Goal: Task Accomplishment & Management: Manage account settings

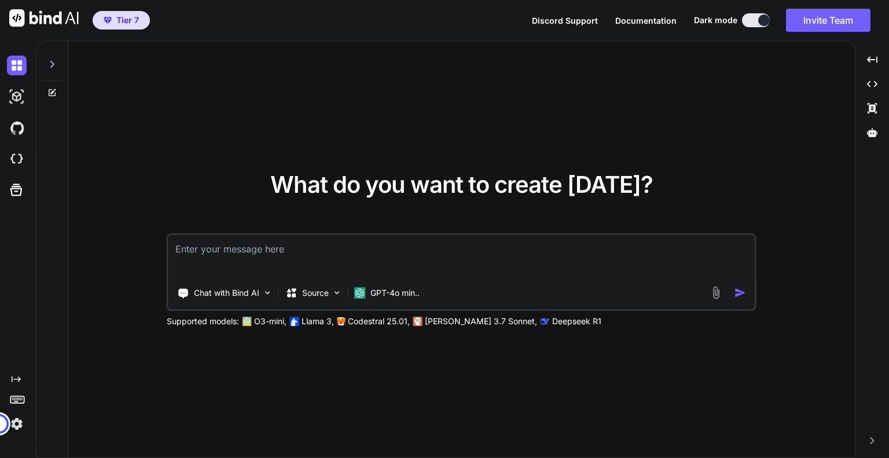
type textarea "x"
click at [427, 258] on textarea at bounding box center [461, 256] width 586 height 43
click at [836, 17] on button "Invite Team" at bounding box center [828, 20] width 84 height 23
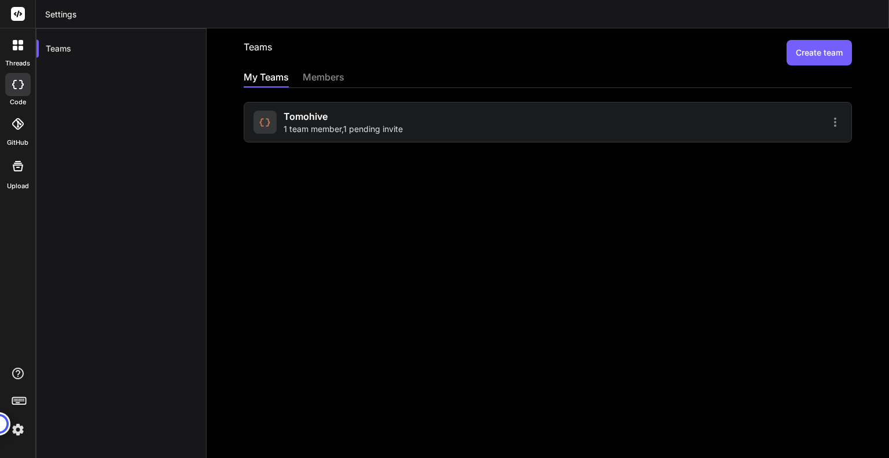
click at [336, 80] on div "members" at bounding box center [324, 78] width 42 height 16
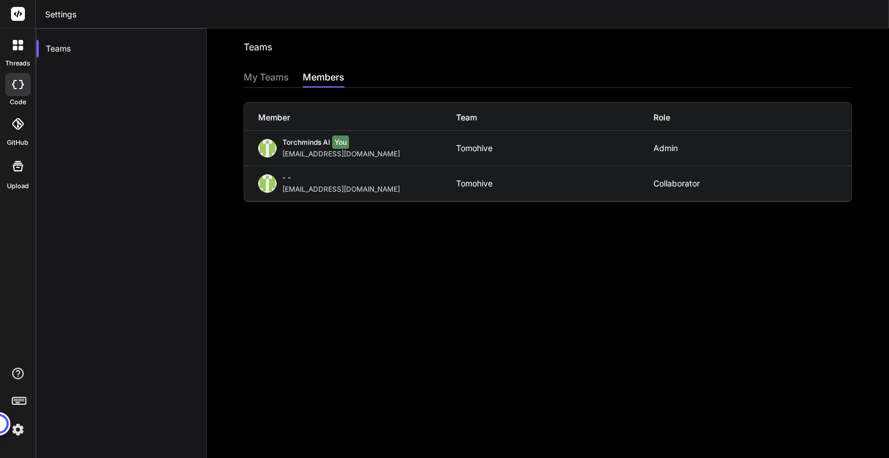
drag, startPoint x: 250, startPoint y: 77, endPoint x: 269, endPoint y: 76, distance: 18.6
click at [251, 77] on div "My Teams" at bounding box center [266, 78] width 45 height 16
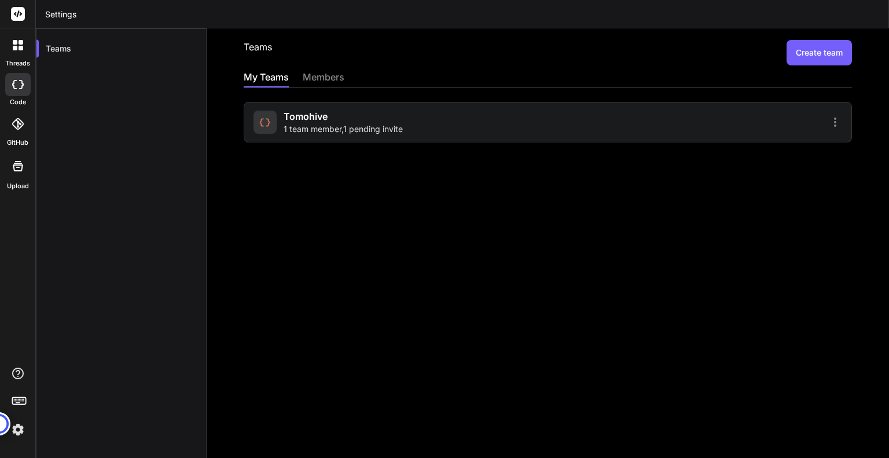
click at [834, 124] on icon at bounding box center [835, 121] width 2 height 9
click at [762, 149] on span "Members" at bounding box center [759, 152] width 36 height 12
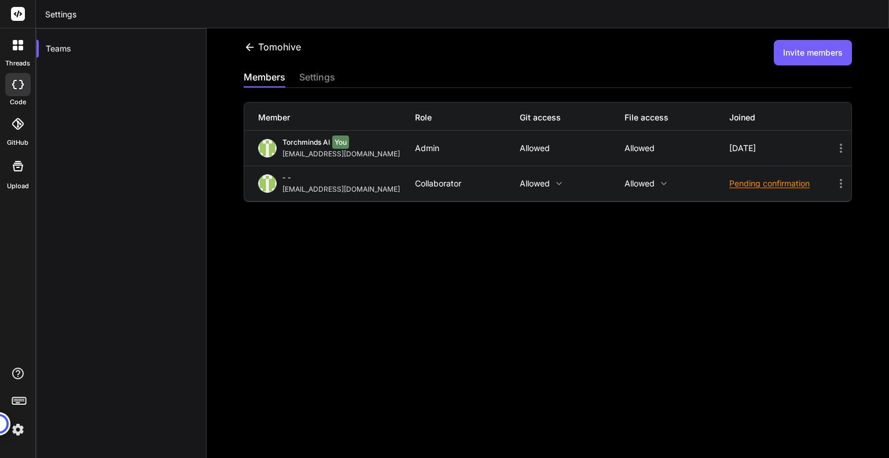
click at [791, 57] on button "Invite members" at bounding box center [813, 52] width 78 height 25
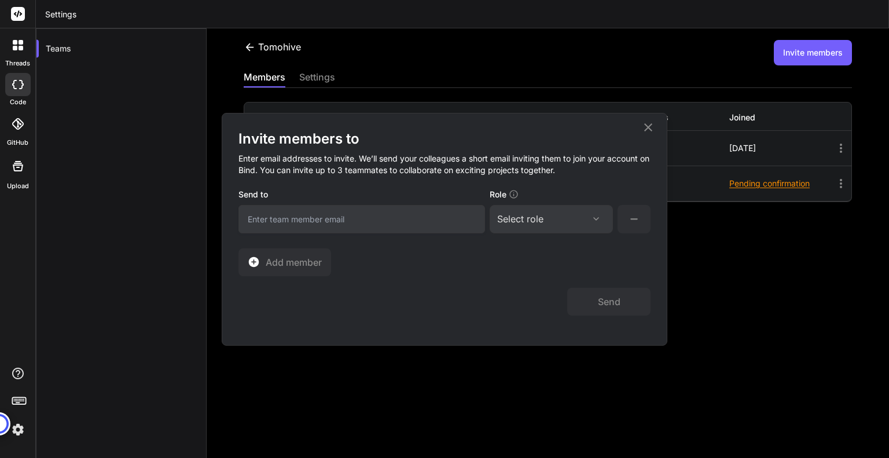
click at [356, 226] on input "email" at bounding box center [361, 219] width 247 height 28
type input "[EMAIL_ADDRESS][DOMAIN_NAME]"
click at [541, 219] on div "Select role" at bounding box center [520, 219] width 46 height 14
click at [551, 289] on div "Collaborator" at bounding box center [551, 295] width 121 height 21
click at [600, 261] on div "Invite members to Enter email addresses to invite. We’ll send your colleagues a…" at bounding box center [444, 203] width 412 height 146
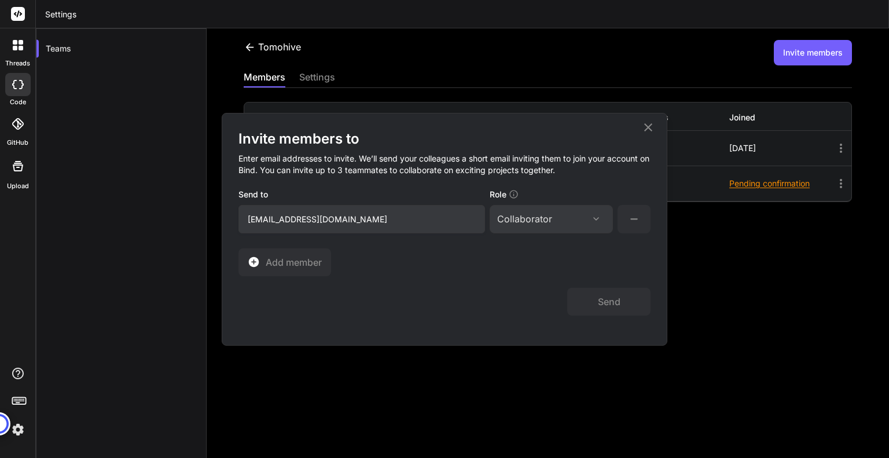
click at [643, 212] on button at bounding box center [634, 219] width 33 height 28
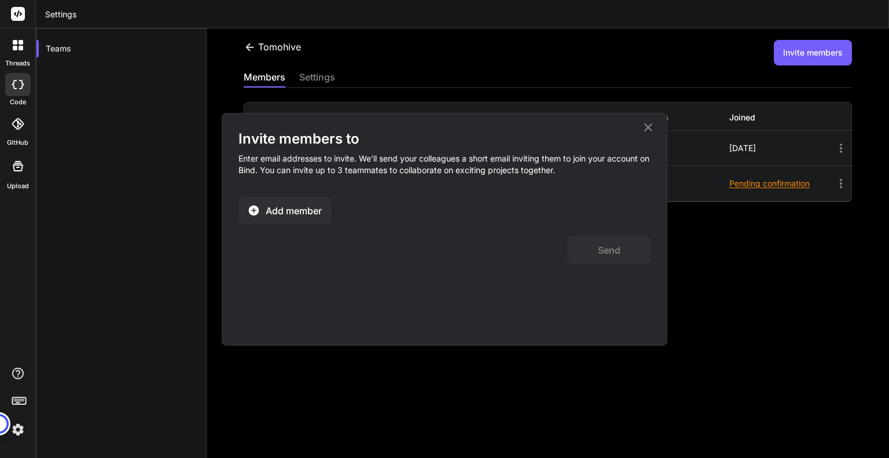
click at [301, 206] on span "Add member" at bounding box center [294, 211] width 56 height 14
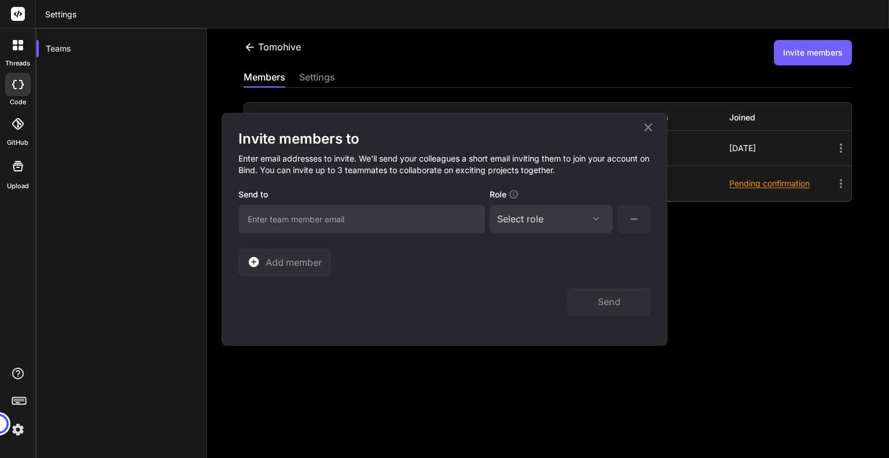
click at [363, 223] on input "email" at bounding box center [361, 219] width 247 height 28
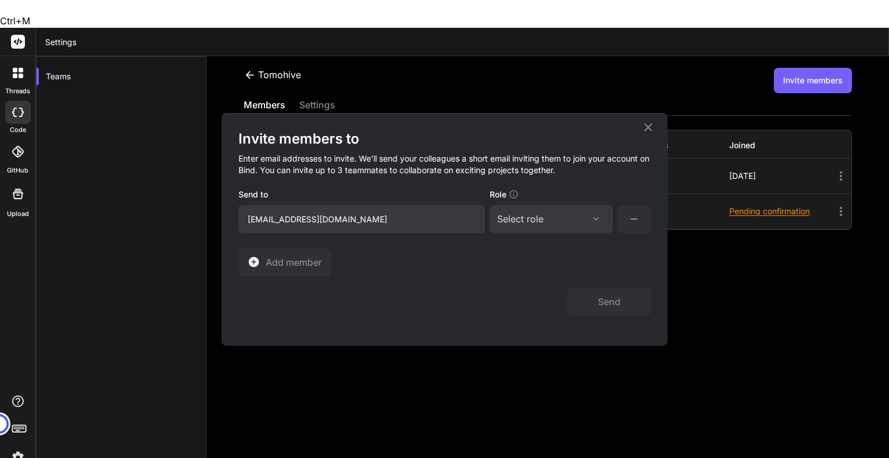
type input "[EMAIL_ADDRESS][DOMAIN_NAME]"
click at [561, 229] on div "Select role Assign Role Admin Collaborator Basic" at bounding box center [551, 219] width 123 height 28
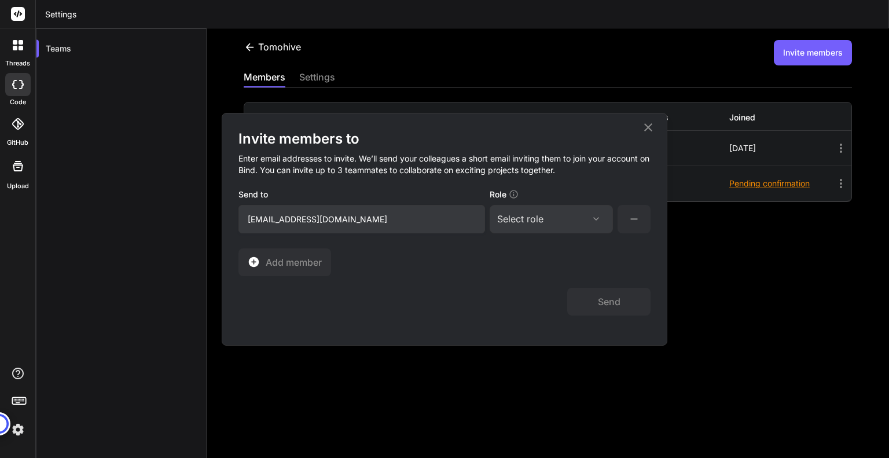
click at [513, 222] on div "Select role" at bounding box center [520, 219] width 46 height 14
click at [540, 293] on div "Collaborator" at bounding box center [535, 296] width 46 height 12
click at [613, 300] on button "Send" at bounding box center [608, 302] width 83 height 28
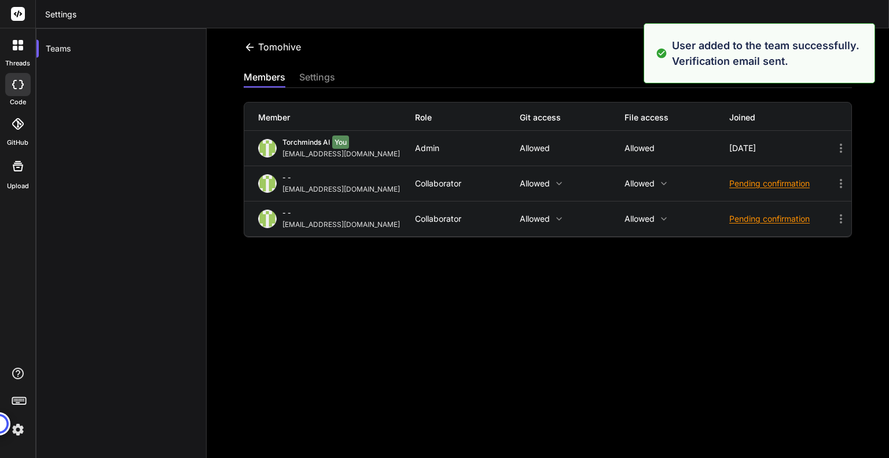
click at [835, 183] on icon at bounding box center [841, 184] width 14 height 14
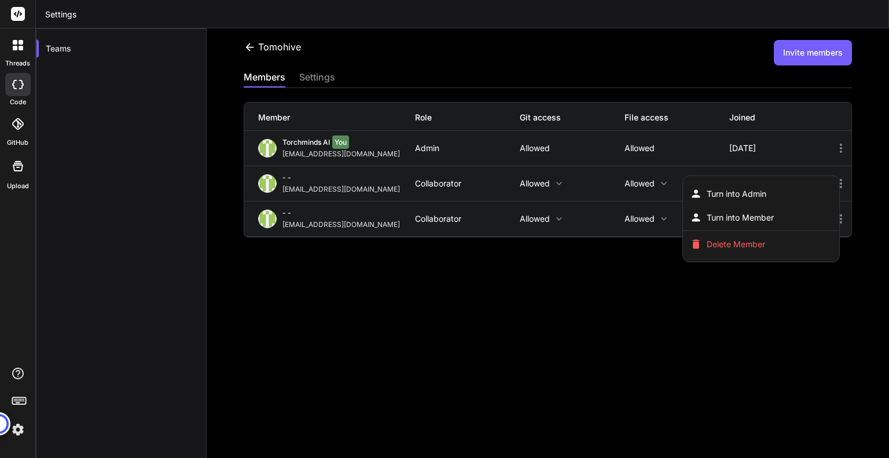
drag, startPoint x: 781, startPoint y: 272, endPoint x: 756, endPoint y: 239, distance: 41.0
click at [780, 270] on div at bounding box center [444, 229] width 889 height 458
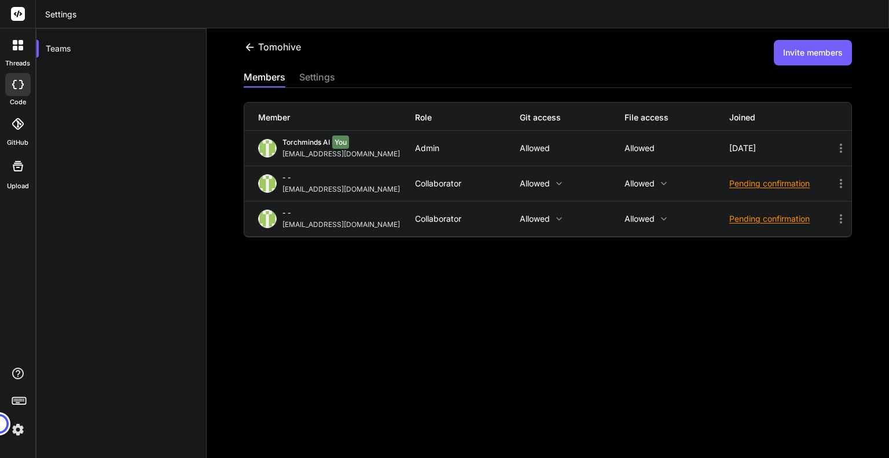
click at [748, 183] on div "Pending confirmation" at bounding box center [781, 184] width 105 height 12
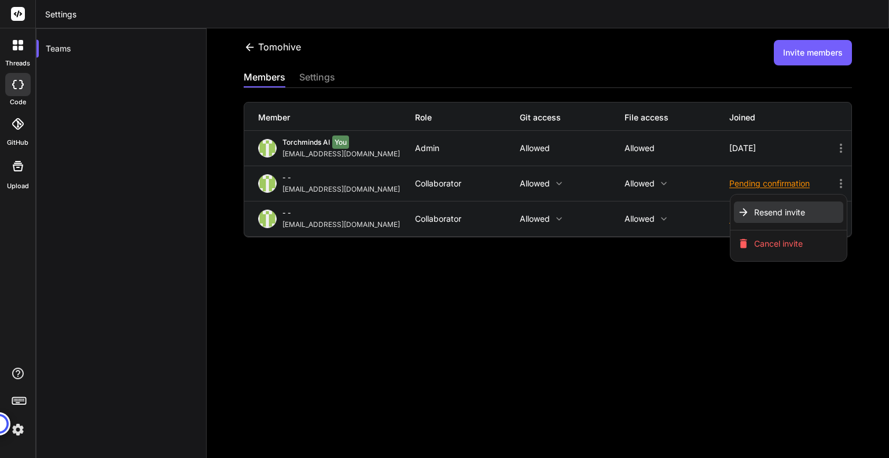
click at [780, 211] on span "Resend invite" at bounding box center [779, 213] width 51 height 12
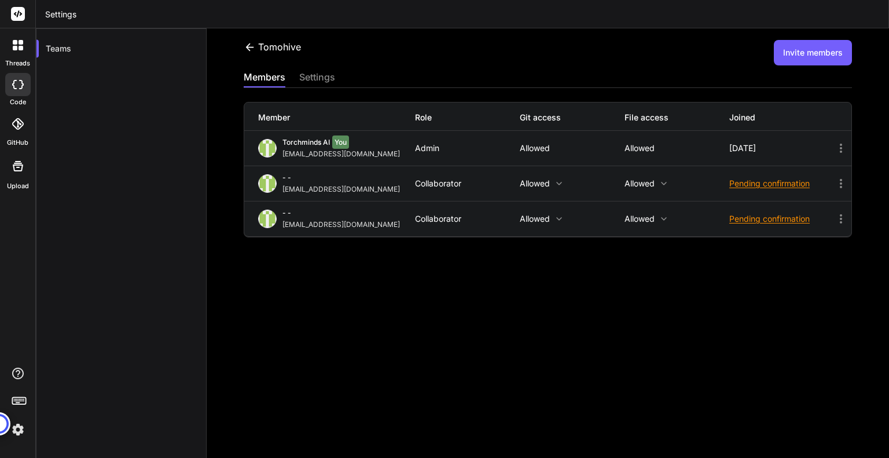
click at [13, 45] on icon at bounding box center [18, 45] width 10 height 10
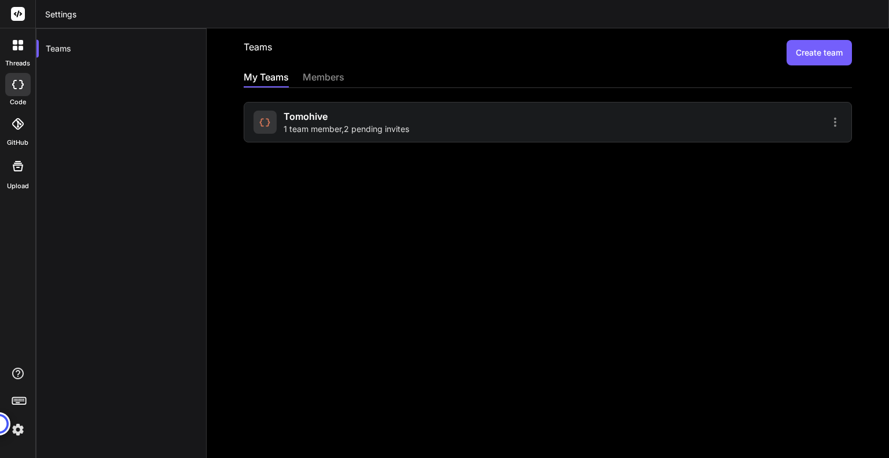
click at [539, 116] on div "tomohive 1 team member , 2 pending invites" at bounding box center [548, 122] width 608 height 41
click at [457, 131] on div "tomohive 1 team member , 2 pending invites" at bounding box center [398, 121] width 291 height 25
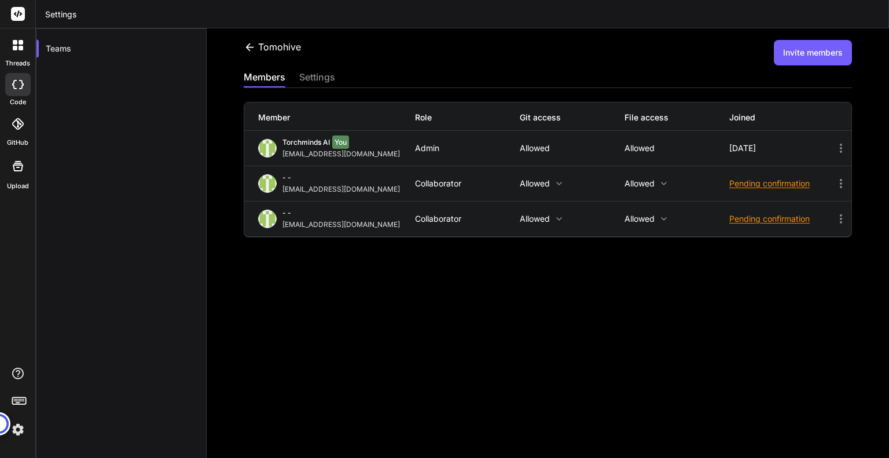
click at [457, 131] on div "torchminds AI You appsbindai@torchminds.com Admin Allowed Allowed 7 days ago" at bounding box center [547, 148] width 607 height 35
click at [754, 181] on div "Pending confirmation" at bounding box center [781, 184] width 105 height 12
click at [688, 288] on div at bounding box center [444, 229] width 889 height 458
click at [834, 189] on icon at bounding box center [841, 184] width 14 height 14
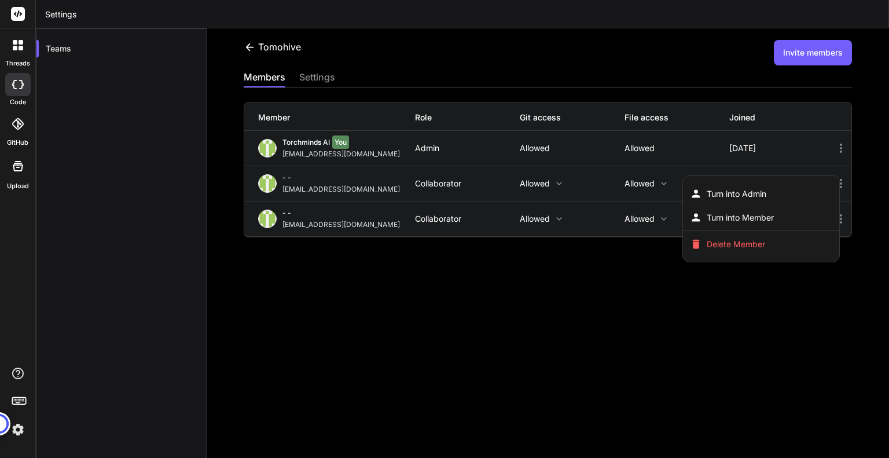
click at [586, 278] on div at bounding box center [444, 229] width 889 height 458
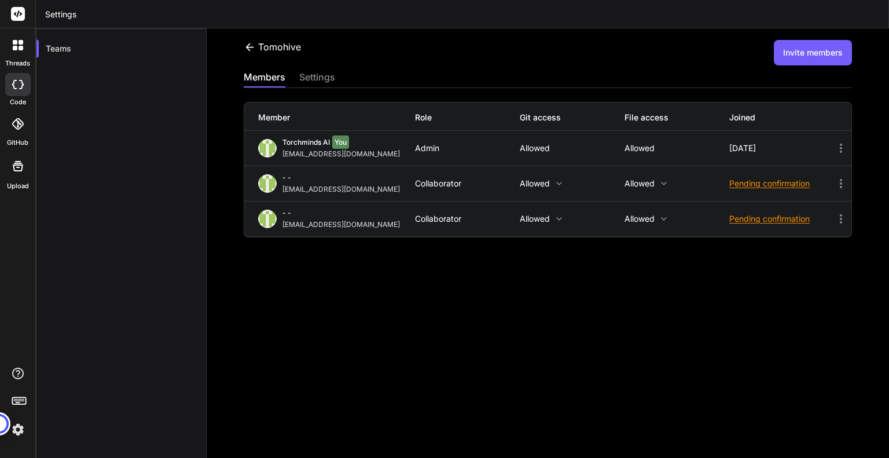
click at [537, 179] on p "Allowed" at bounding box center [572, 183] width 105 height 9
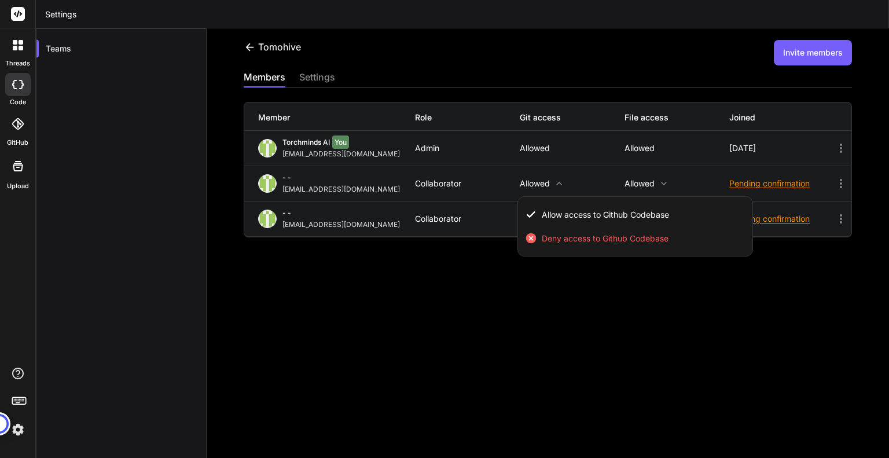
click at [563, 303] on div at bounding box center [444, 229] width 889 height 458
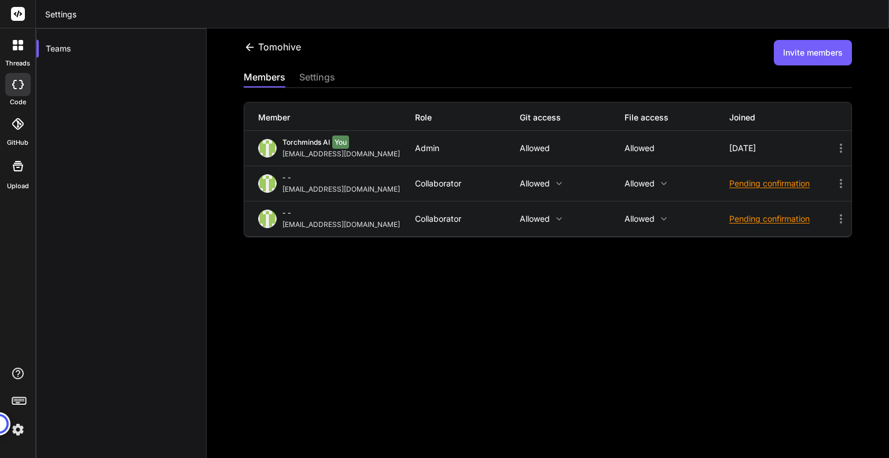
click at [12, 50] on div at bounding box center [18, 45] width 24 height 24
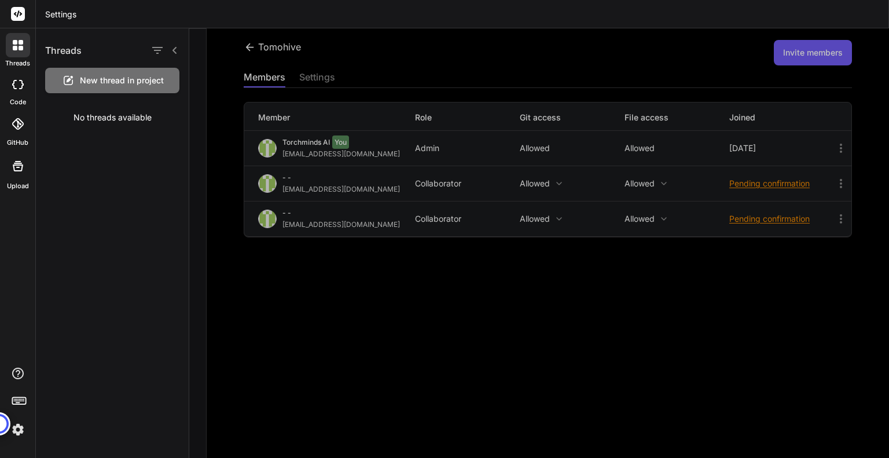
click at [11, 122] on div at bounding box center [17, 123] width 25 height 25
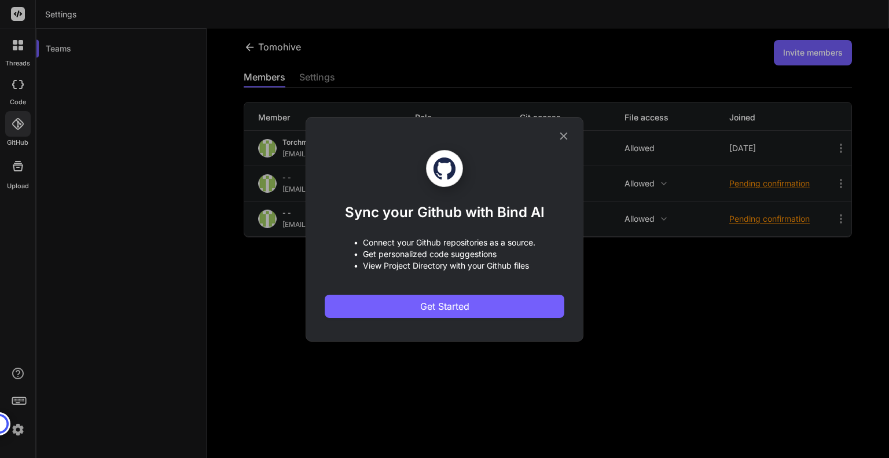
click at [564, 133] on icon at bounding box center [563, 136] width 13 height 13
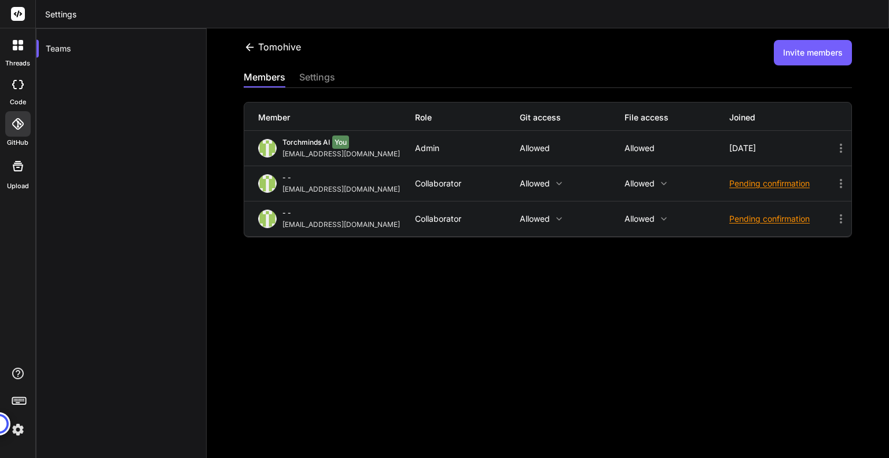
click at [16, 178] on div at bounding box center [18, 166] width 28 height 28
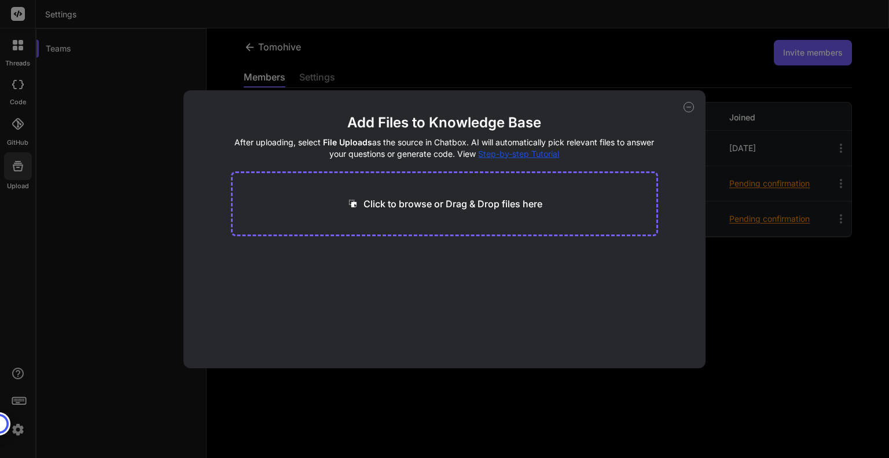
click at [692, 109] on icon at bounding box center [688, 107] width 10 height 10
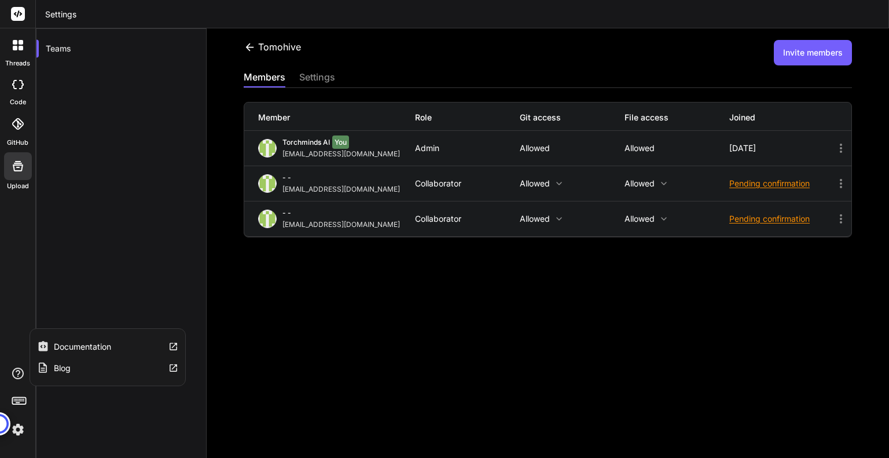
click at [64, 344] on label "Documentation" at bounding box center [82, 347] width 57 height 12
click at [329, 79] on div "settings" at bounding box center [317, 78] width 36 height 16
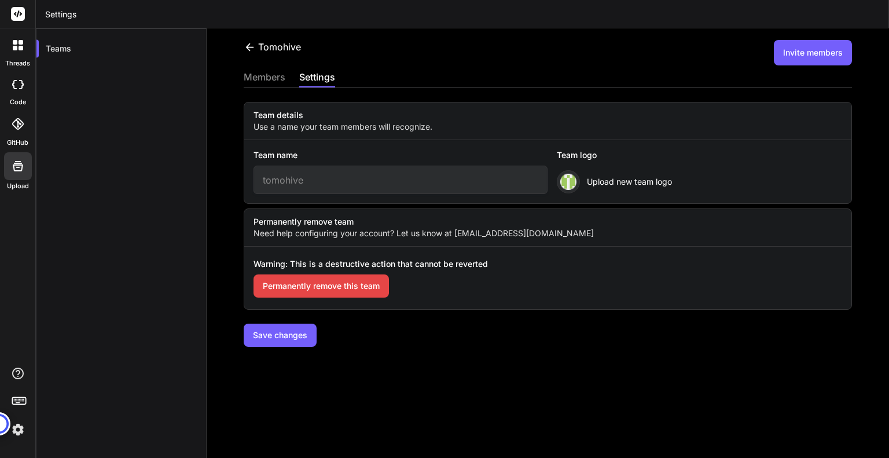
click at [356, 178] on input "tomohive" at bounding box center [400, 180] width 295 height 28
click at [590, 376] on div "tomohive Invite members members settings Team details Use a name your team memb…" at bounding box center [548, 242] width 682 height 429
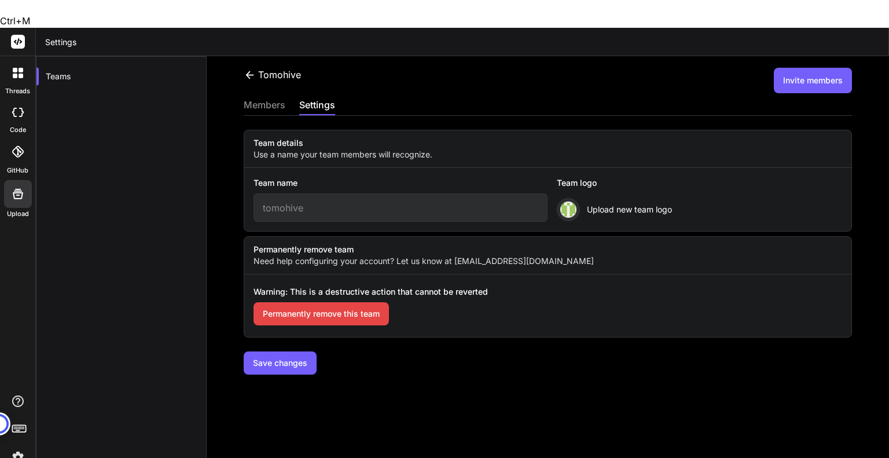
drag, startPoint x: 308, startPoint y: 182, endPoint x: 226, endPoint y: 155, distance: 86.0
click at [226, 155] on div "tomohive Invite members members settings Team details Use a name your team memb…" at bounding box center [548, 270] width 682 height 429
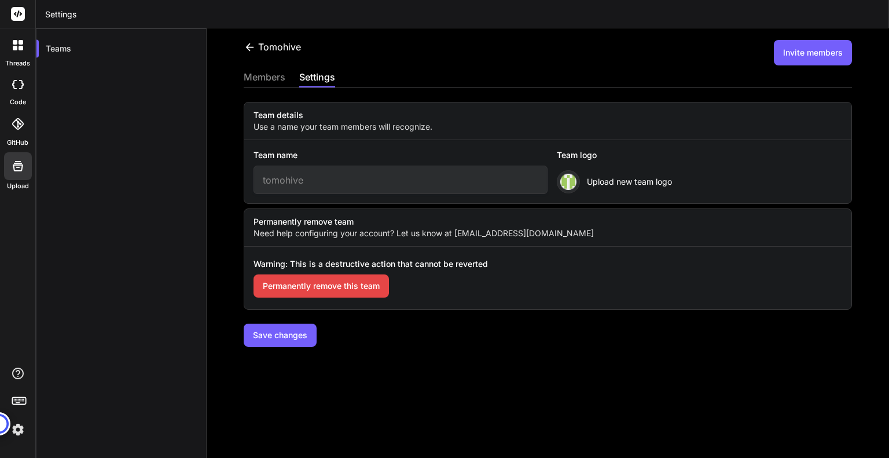
click at [246, 42] on icon at bounding box center [250, 47] width 12 height 12
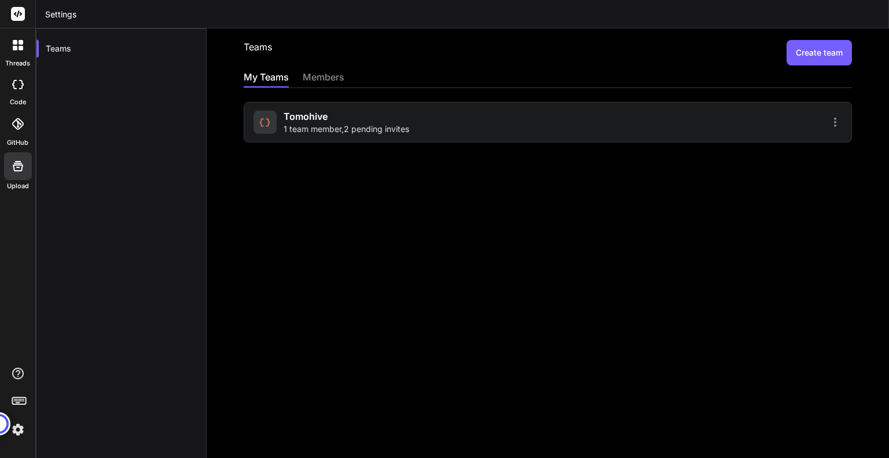
click at [810, 60] on button "Create team" at bounding box center [818, 52] width 65 height 25
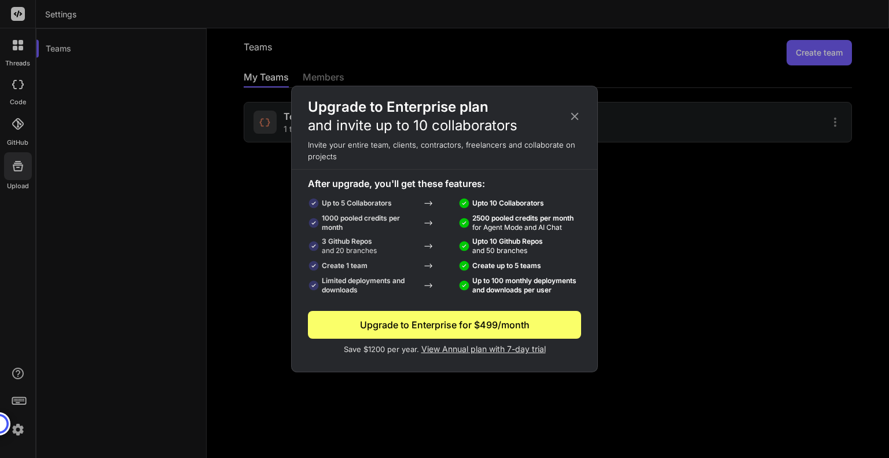
click at [574, 117] on icon at bounding box center [575, 117] width 8 height 8
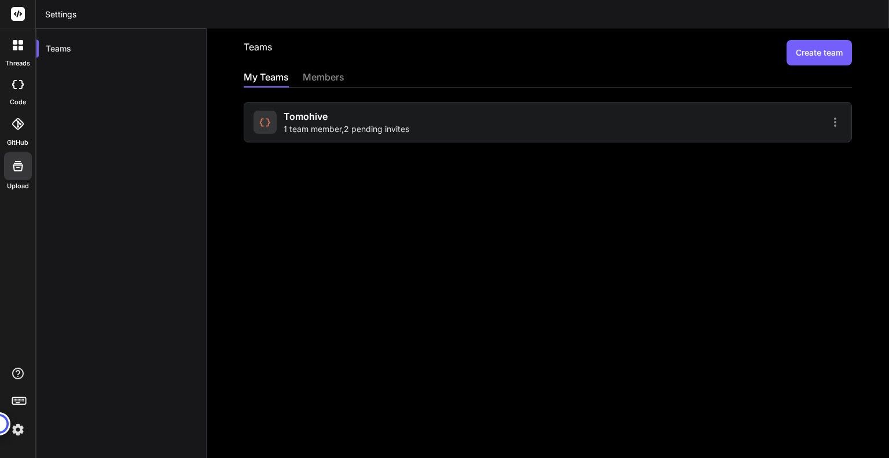
click at [634, 122] on div at bounding box center [696, 122] width 291 height 14
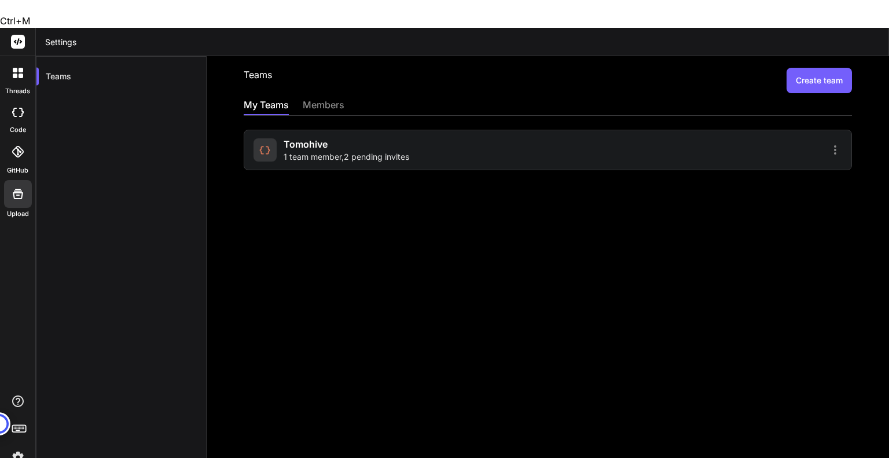
click at [829, 143] on icon at bounding box center [835, 150] width 14 height 14
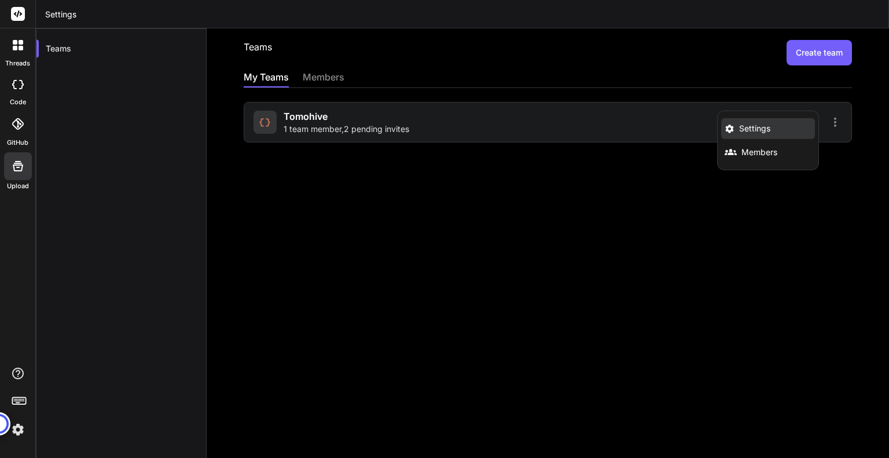
click at [767, 135] on li "Settings" at bounding box center [768, 128] width 94 height 21
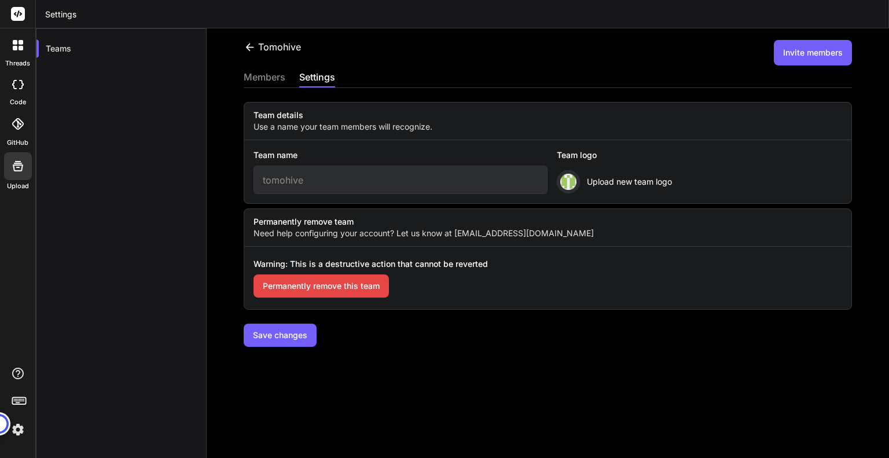
click at [350, 180] on input "tomohive" at bounding box center [400, 180] width 295 height 28
type input "torchminds"
click at [529, 302] on div "Warning: This is a destructive action that cannot be reverted Permanently remov…" at bounding box center [547, 278] width 607 height 63
click at [294, 328] on button "Save changes" at bounding box center [280, 335] width 73 height 23
click at [250, 46] on icon at bounding box center [250, 47] width 12 height 12
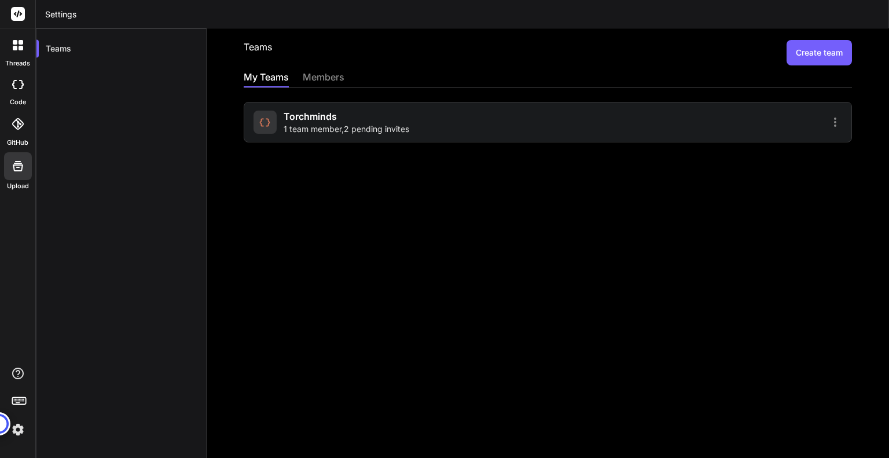
click at [336, 71] on div "members" at bounding box center [324, 78] width 42 height 16
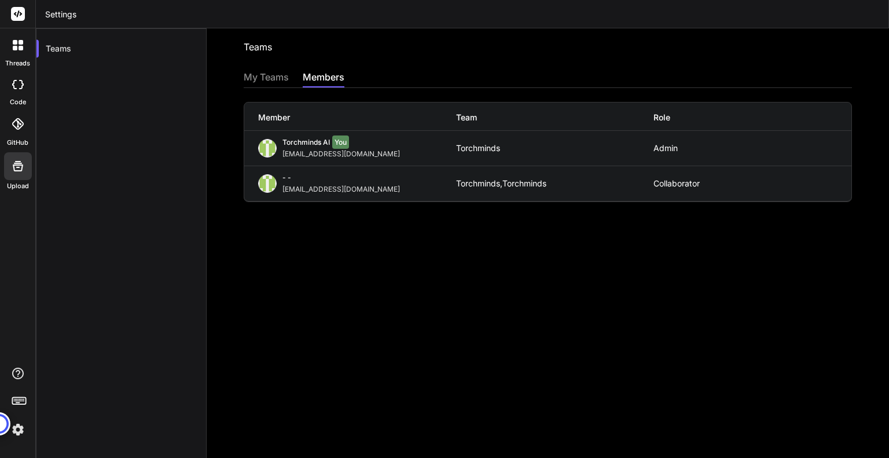
click at [257, 79] on div "My Teams" at bounding box center [266, 78] width 45 height 16
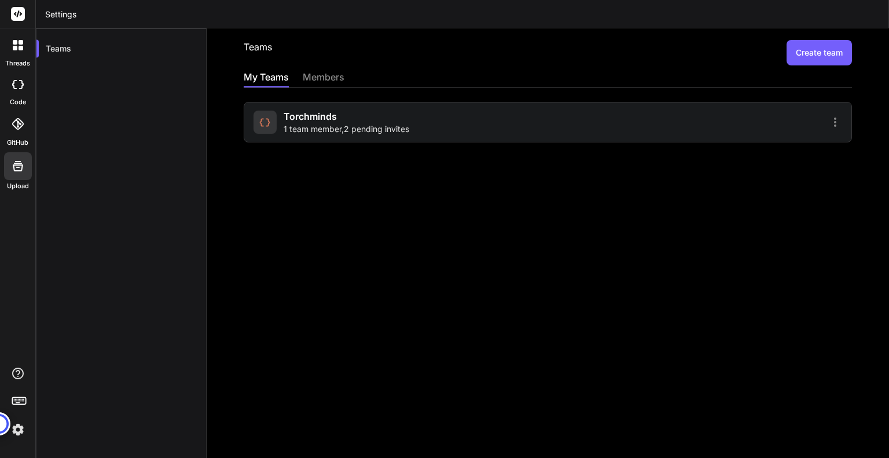
click at [313, 122] on span "torchminds" at bounding box center [310, 116] width 53 height 14
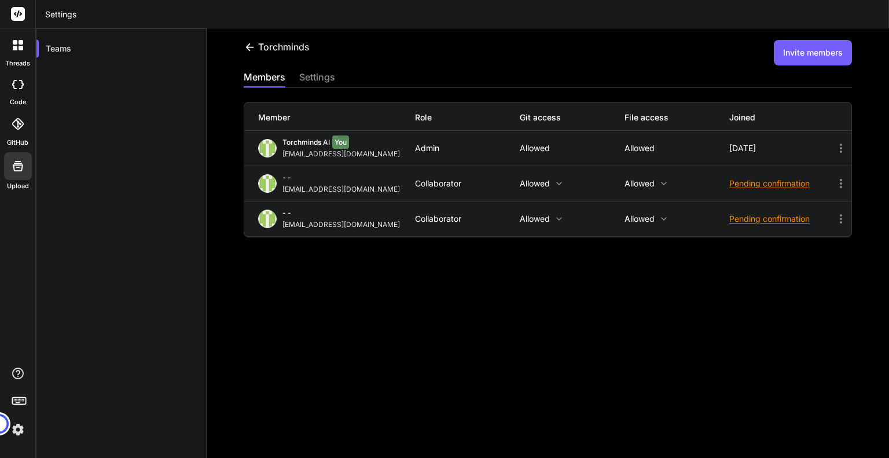
click at [319, 67] on div "torchminds Invite members members settings Member Role Git access File access J…" at bounding box center [548, 242] width 682 height 429
click at [317, 75] on div "settings" at bounding box center [317, 78] width 36 height 16
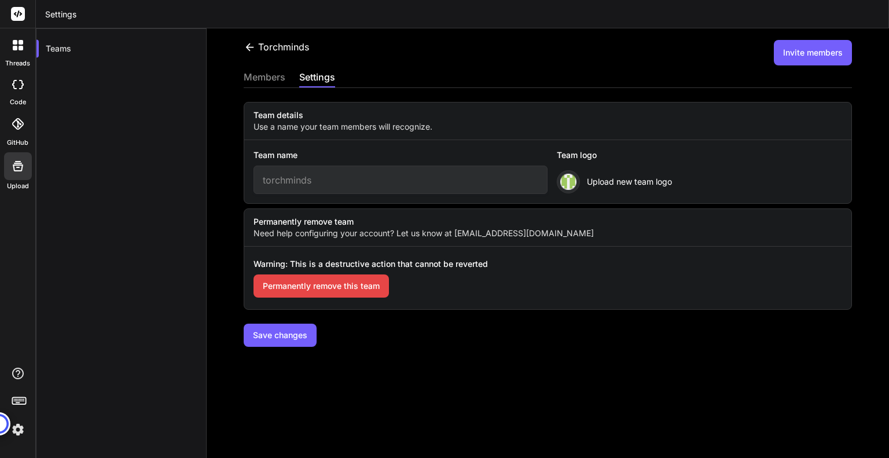
click at [266, 80] on div "members" at bounding box center [265, 78] width 42 height 16
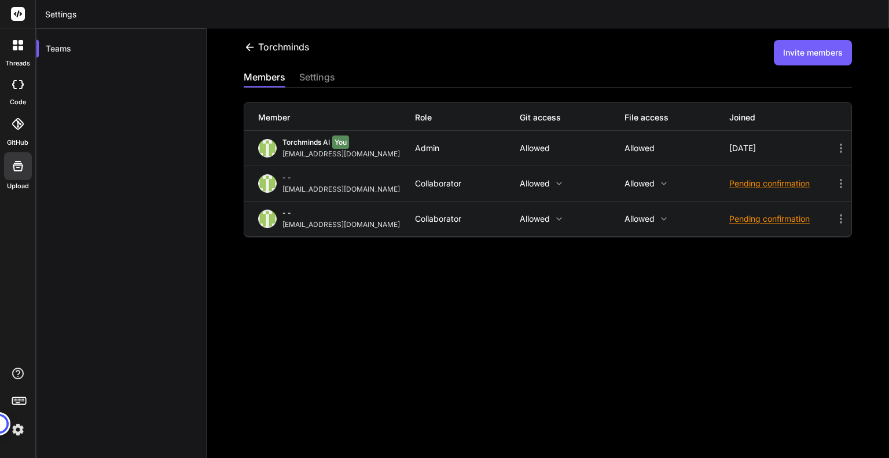
click at [779, 61] on button "Invite members" at bounding box center [813, 52] width 78 height 25
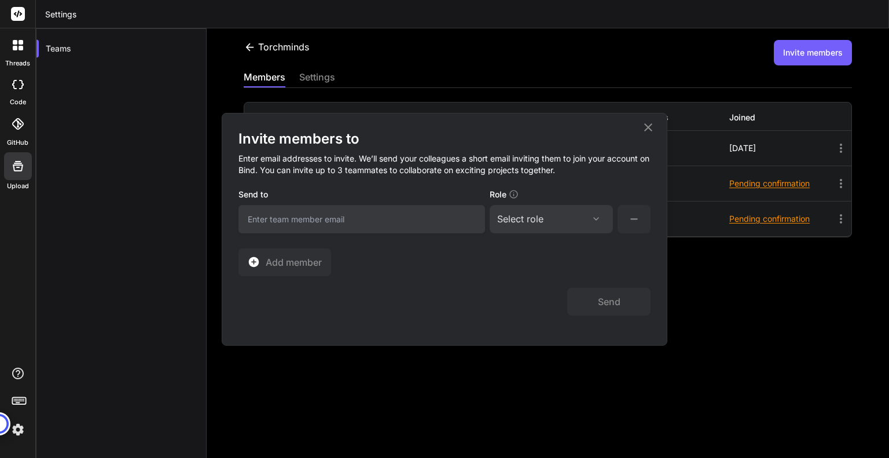
click at [657, 126] on div "Invite members to Enter email addresses to invite. We’ll send your colleagues a…" at bounding box center [444, 228] width 444 height 231
click at [653, 126] on icon at bounding box center [648, 127] width 14 height 14
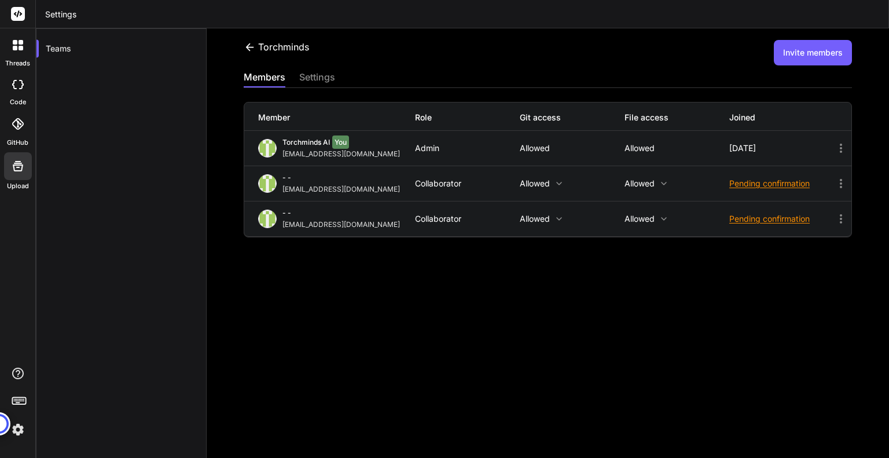
click at [315, 78] on div "settings" at bounding box center [317, 78] width 36 height 16
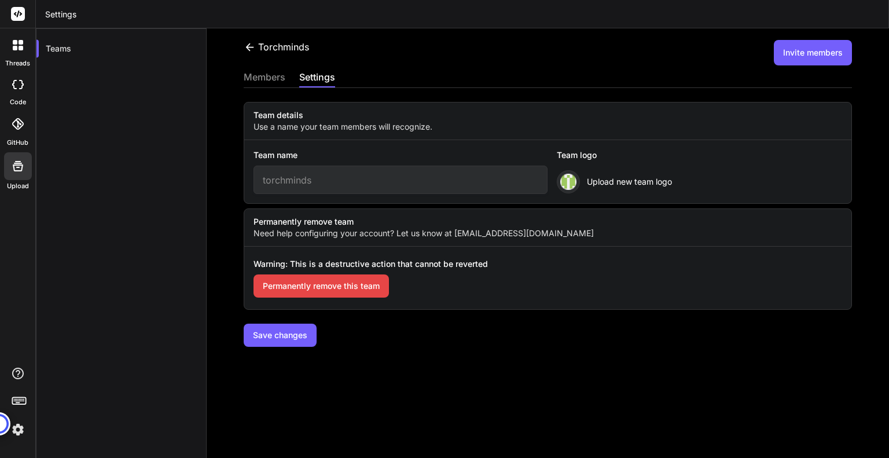
click at [278, 75] on div "members" at bounding box center [265, 78] width 42 height 16
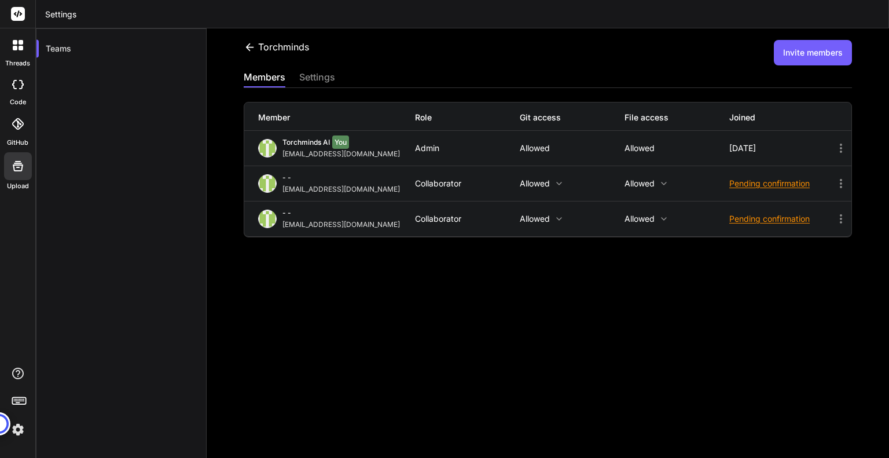
click at [660, 317] on div "torchminds Invite members members settings Member Role Git access File access J…" at bounding box center [548, 242] width 682 height 429
